Goal: Task Accomplishment & Management: Use online tool/utility

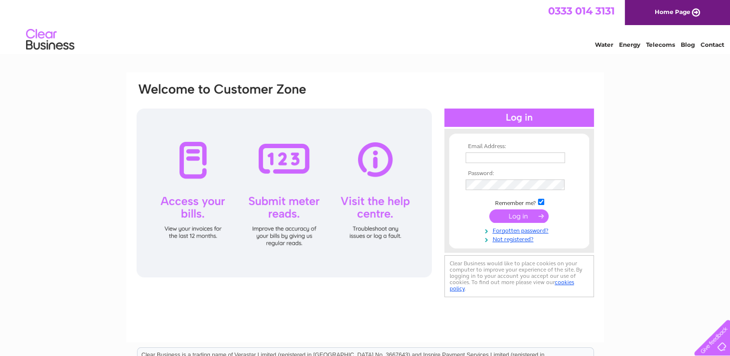
type input "invoices@ennova-law.com"
click at [529, 211] on input "submit" at bounding box center [518, 216] width 59 height 14
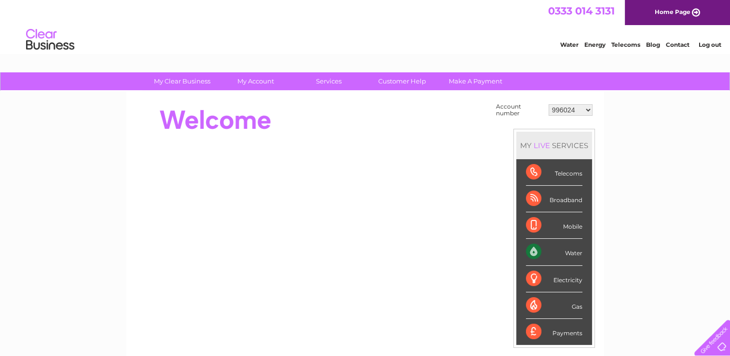
click at [582, 110] on select "996024 1092031 1092033 1092039 30269445" at bounding box center [570, 110] width 44 height 12
select select "30269445"
click at [548, 104] on select "996024 1092031 1092033 1092039 30269445" at bounding box center [570, 110] width 44 height 12
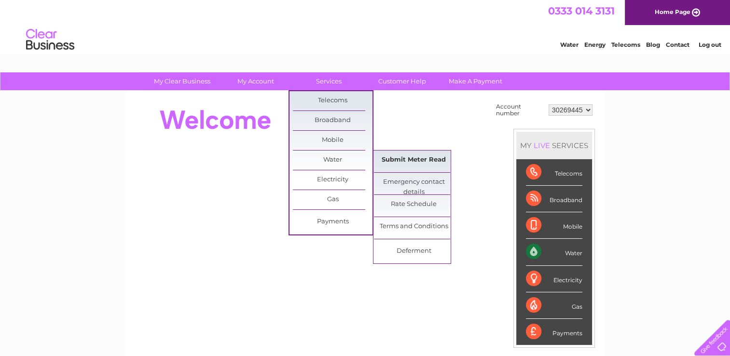
click at [390, 155] on link "Submit Meter Read" at bounding box center [414, 160] width 80 height 19
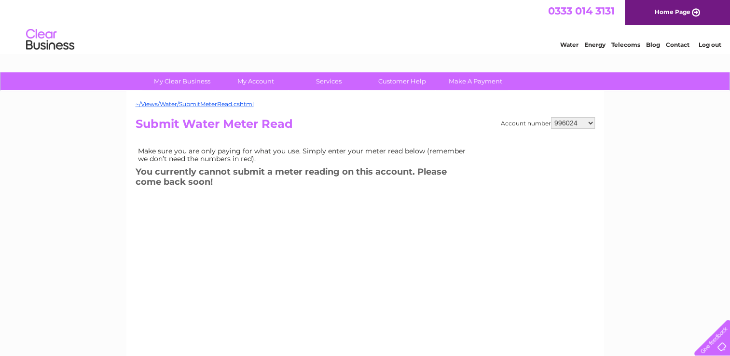
click at [566, 123] on select "996024 1092031 1092033 1092039 30269445" at bounding box center [573, 123] width 44 height 12
select select "1092031"
click at [551, 117] on select "996024 1092031 1092033 1092039 30269445" at bounding box center [573, 123] width 44 height 12
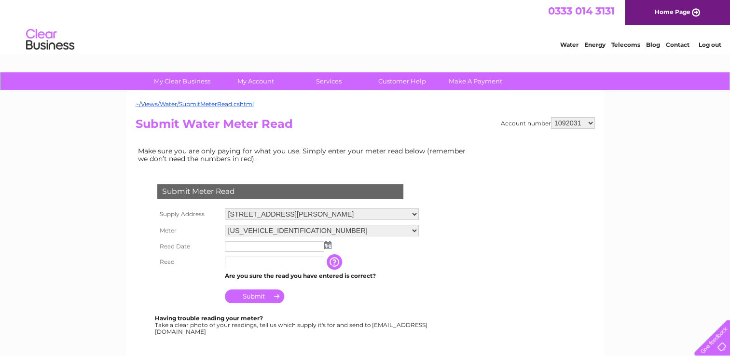
click at [588, 123] on select "996024 1092031 1092033 1092039 30269445" at bounding box center [573, 123] width 44 height 12
select select "1092033"
click at [551, 117] on select "996024 1092031 1092033 1092039 30269445" at bounding box center [573, 123] width 44 height 12
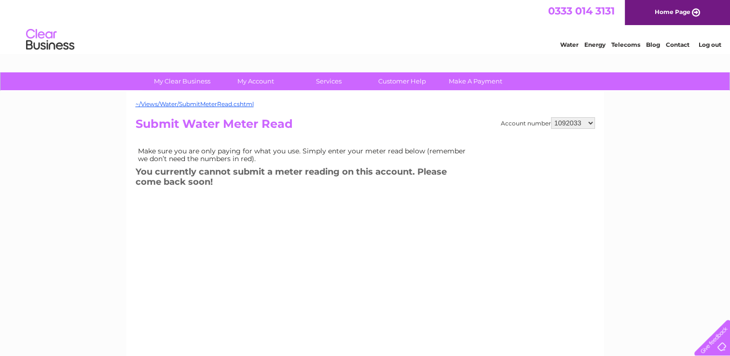
click at [592, 119] on select "996024 1092031 1092033 1092039 30269445" at bounding box center [573, 123] width 44 height 12
select select "1092039"
click at [551, 117] on select "996024 1092031 1092033 1092039 30269445" at bounding box center [573, 123] width 44 height 12
select select "30269445"
click at [551, 117] on select "996024 1092031 1092033 1092039 30269445" at bounding box center [573, 123] width 44 height 12
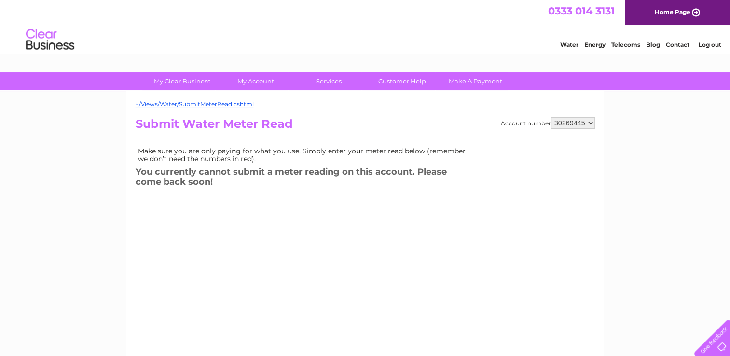
click at [589, 123] on select "996024 1092031 1092033 1092039 30269445" at bounding box center [573, 123] width 44 height 12
select select "1092031"
click at [551, 117] on select "996024 1092031 1092033 1092039 30269445" at bounding box center [573, 123] width 44 height 12
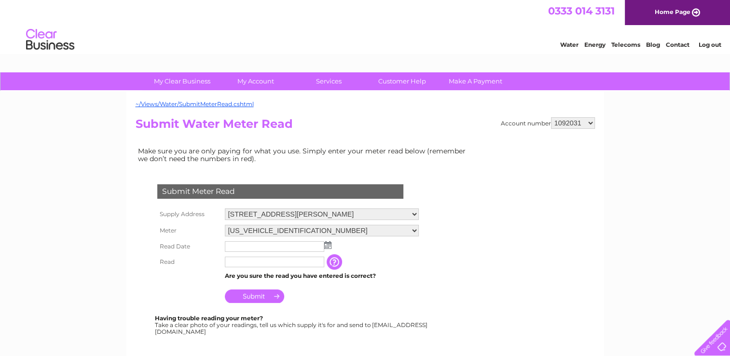
click at [327, 243] on img at bounding box center [327, 245] width 7 height 8
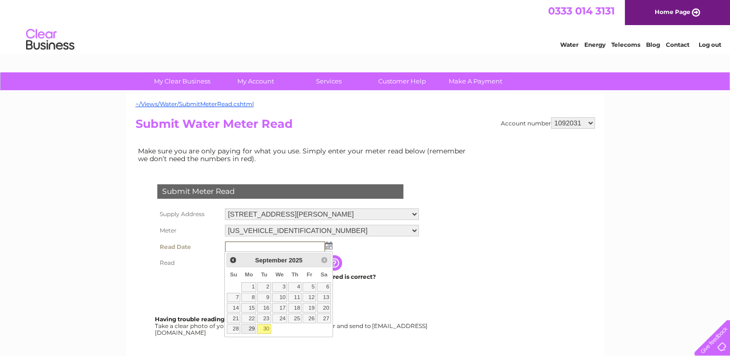
click at [249, 330] on link "29" at bounding box center [248, 329] width 15 height 10
type input "2025/09/29"
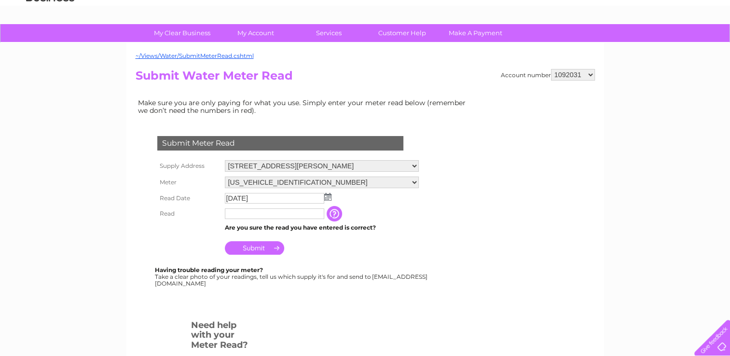
scroll to position [96, 0]
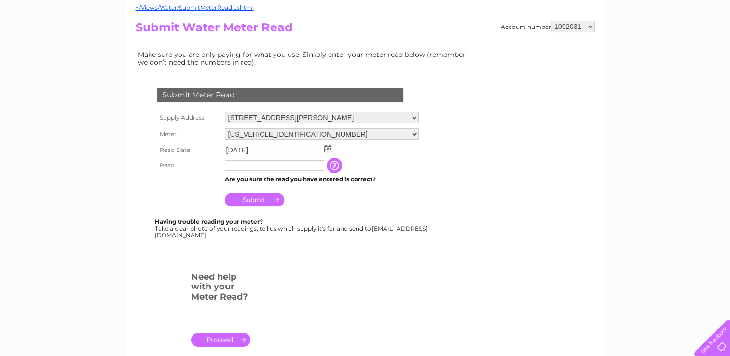
click at [331, 163] on input "button" at bounding box center [335, 165] width 17 height 15
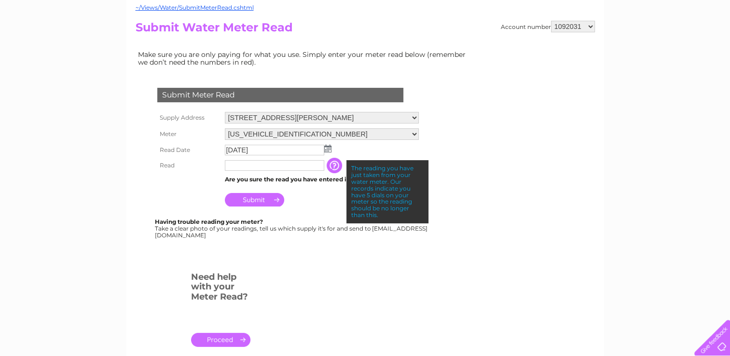
click at [269, 161] on input "text" at bounding box center [274, 165] width 99 height 11
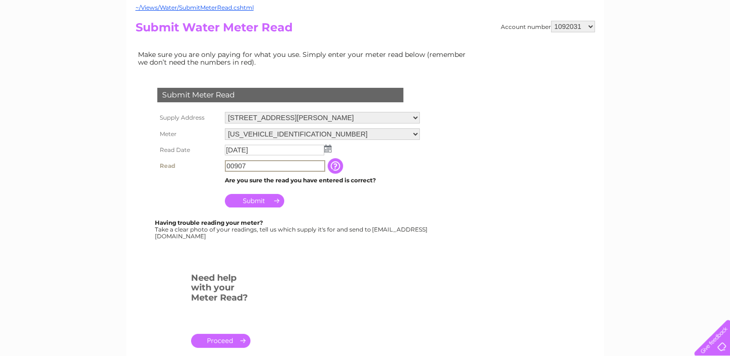
type input "00907"
click at [260, 196] on input "Submit" at bounding box center [254, 200] width 59 height 14
